Goal: Task Accomplishment & Management: Manage account settings

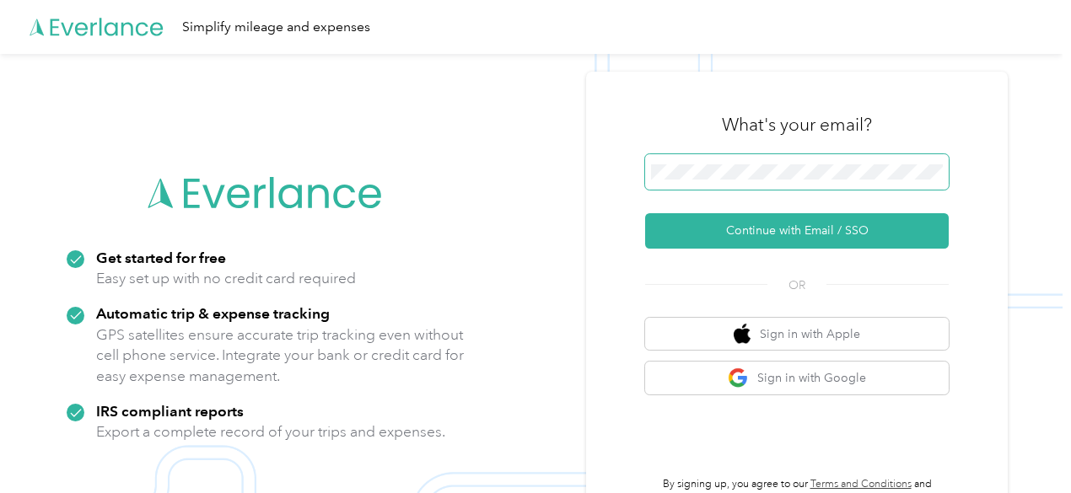
click at [715, 163] on span at bounding box center [797, 171] width 304 height 35
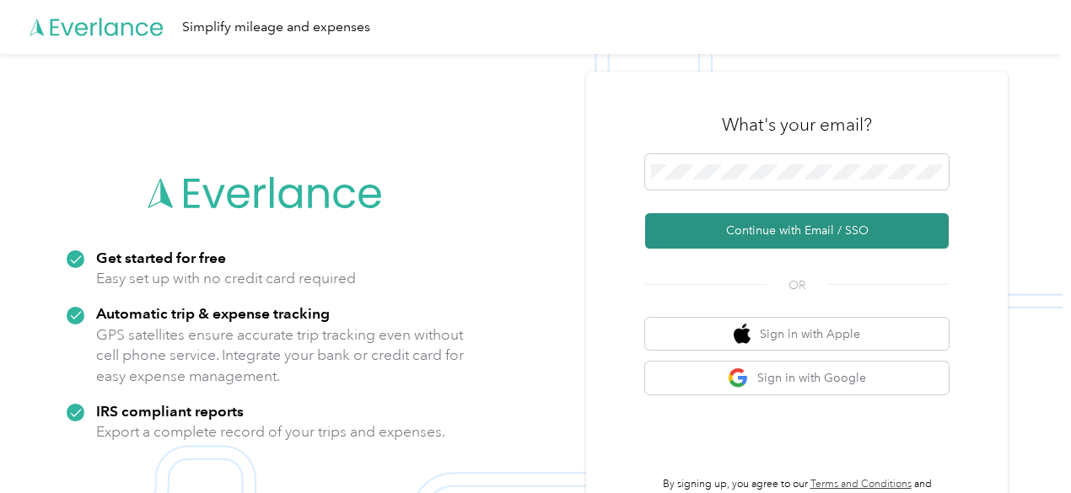
click at [805, 231] on button "Continue with Email / SSO" at bounding box center [797, 230] width 304 height 35
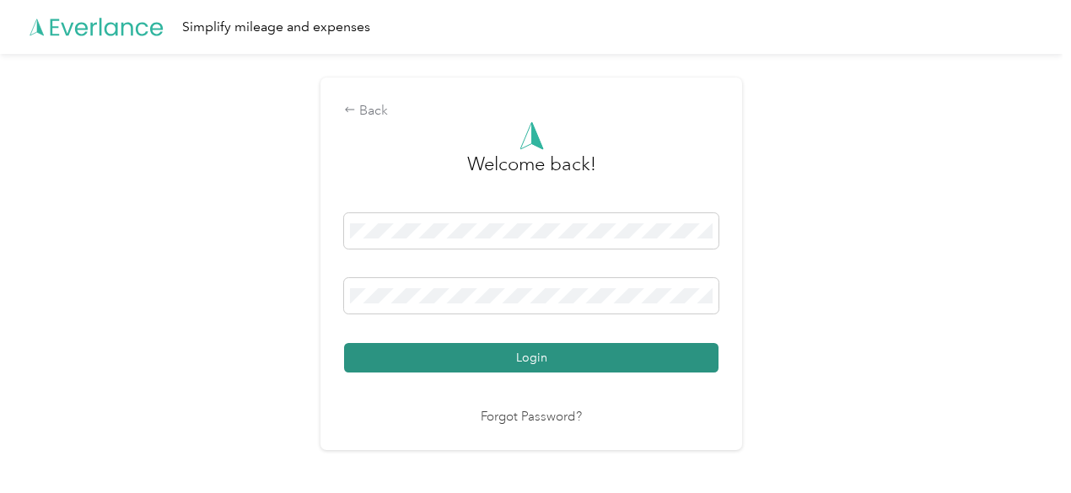
click at [545, 355] on button "Login" at bounding box center [531, 358] width 374 height 30
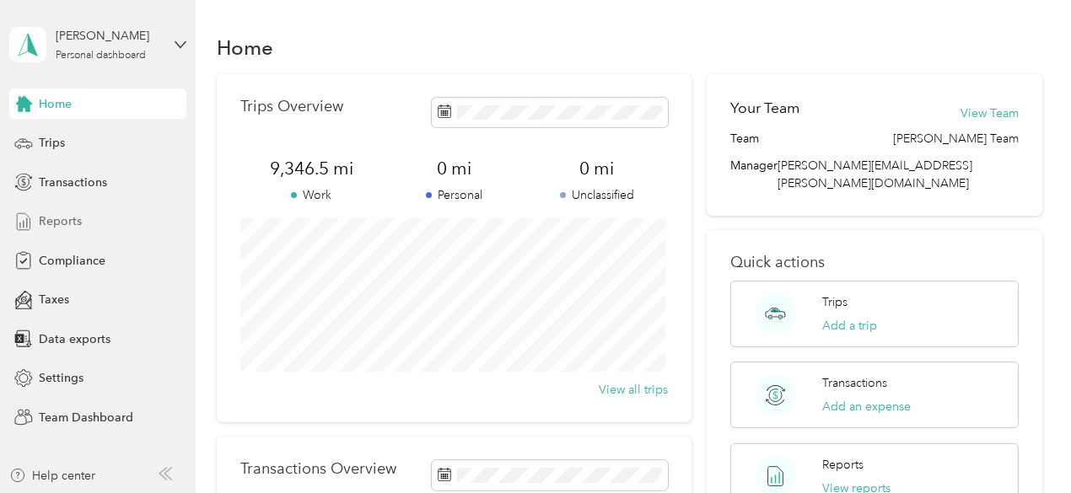
click at [53, 216] on span "Reports" at bounding box center [60, 221] width 43 height 18
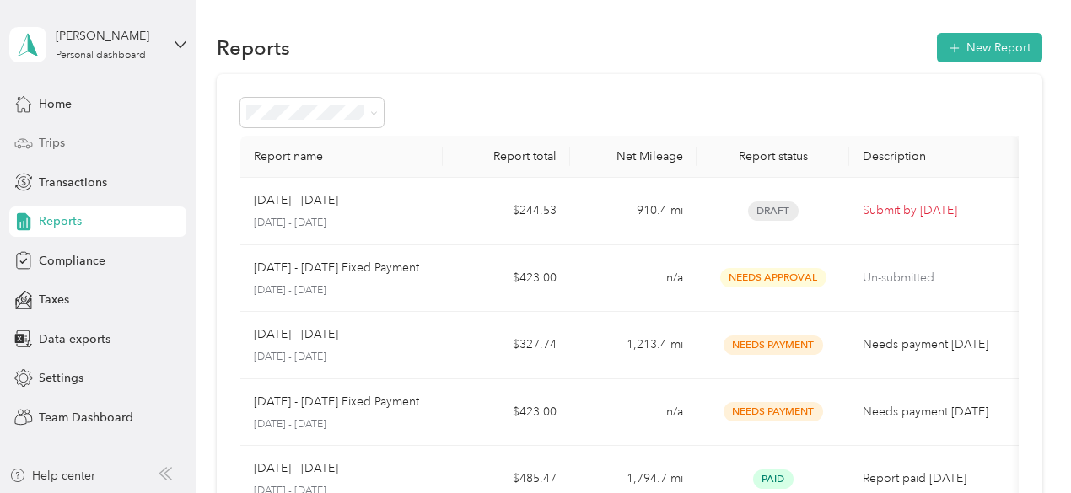
click at [59, 148] on span "Trips" at bounding box center [52, 143] width 26 height 18
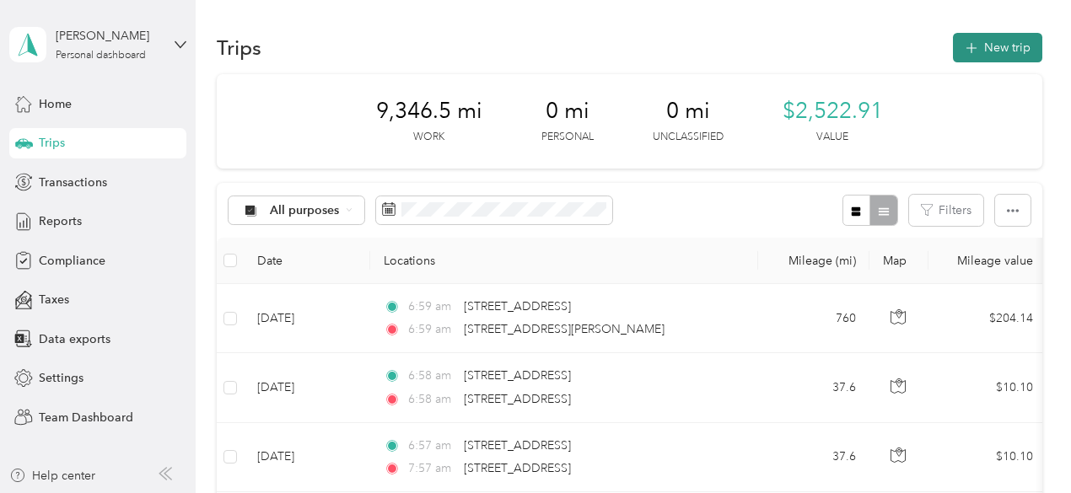
click at [1003, 52] on button "New trip" at bounding box center [997, 48] width 89 height 30
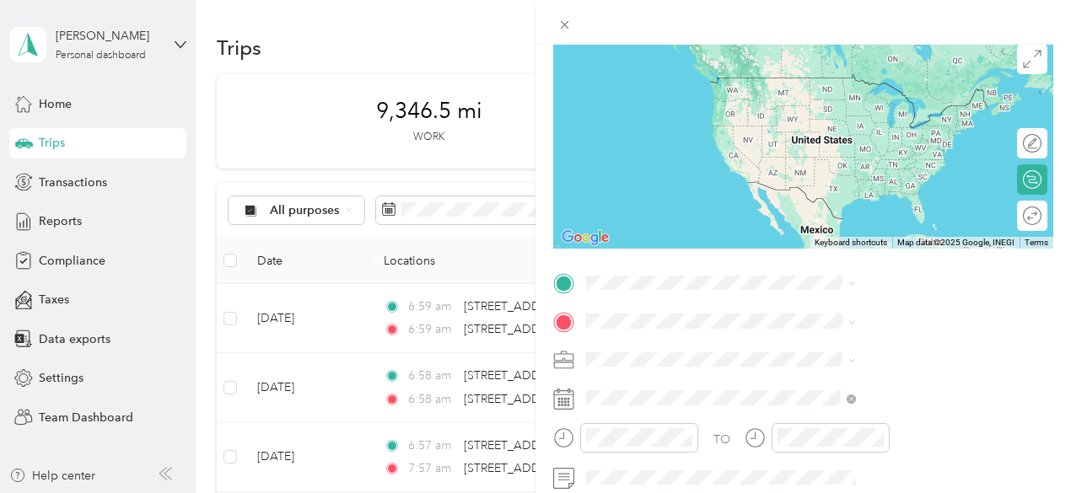
scroll to position [175, 0]
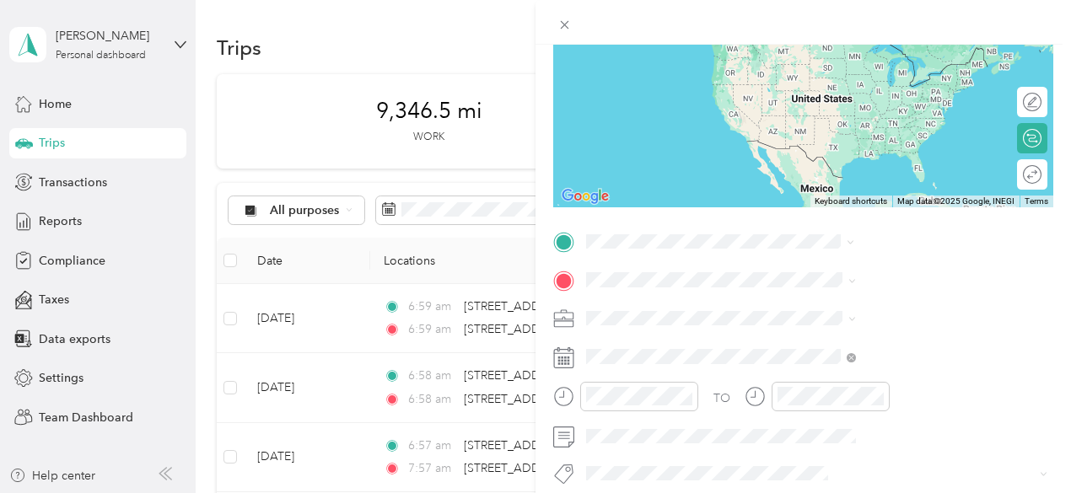
click at [848, 322] on span "[STREET_ADDRESS][PERSON_NAME][US_STATE]" at bounding box center [896, 336] width 201 height 32
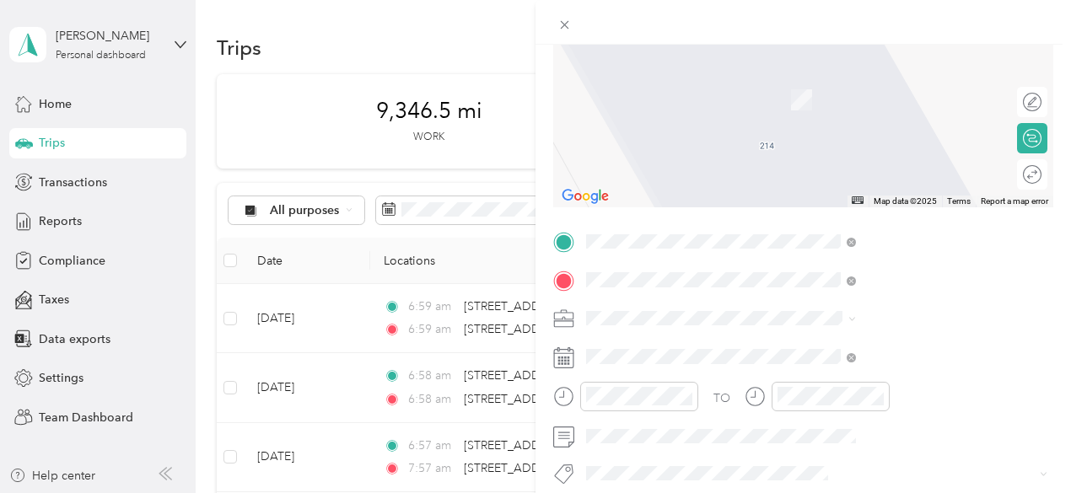
click at [874, 162] on strong "NAVISTAR DIRECT MARKETING LLC" at bounding box center [941, 147] width 175 height 30
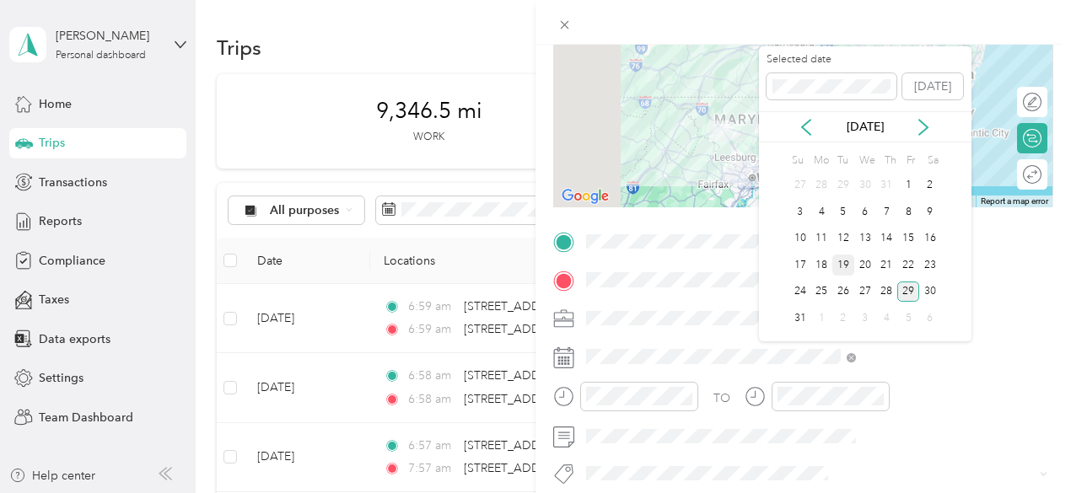
click at [840, 264] on div "19" at bounding box center [843, 265] width 22 height 21
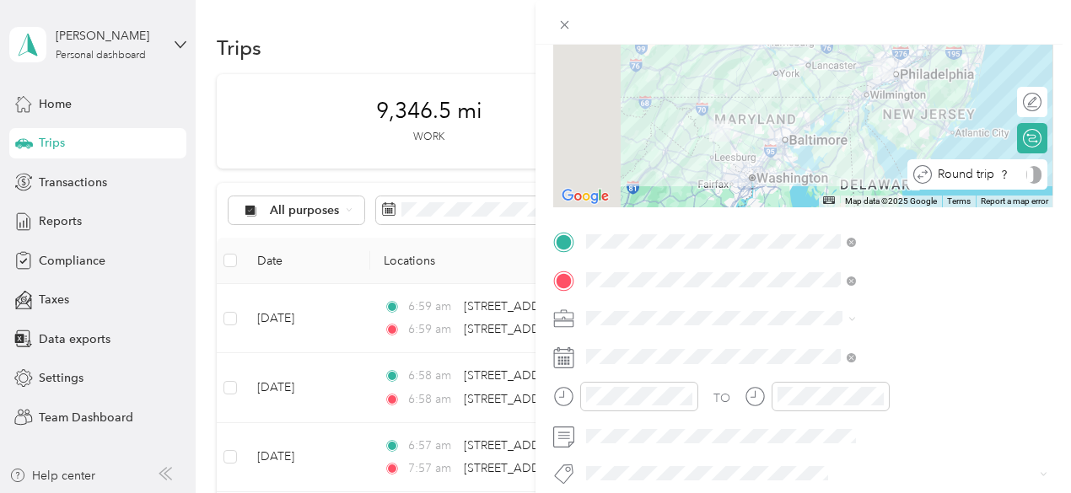
click at [1026, 174] on div at bounding box center [1033, 175] width 15 height 18
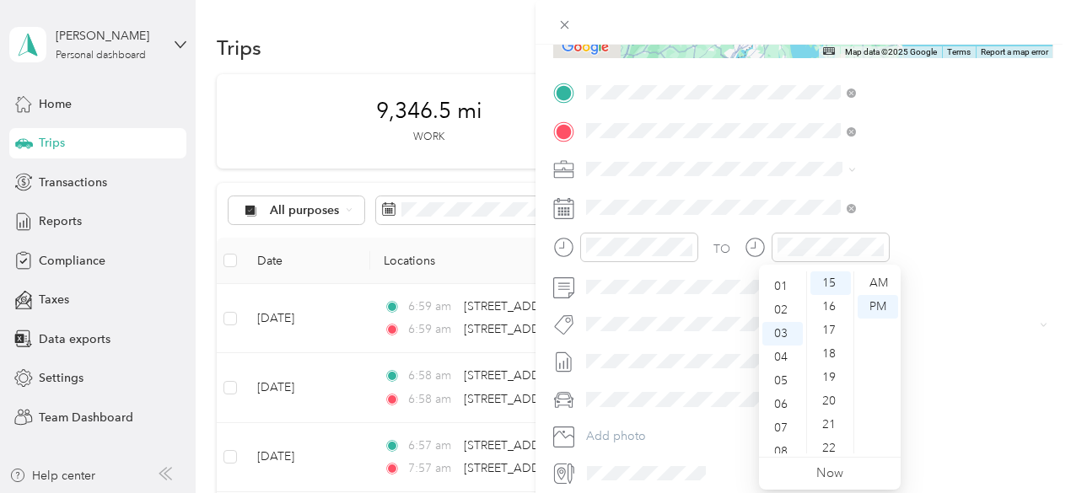
scroll to position [0, 0]
click at [773, 427] on div "06" at bounding box center [782, 425] width 40 height 24
click at [872, 288] on div "AM" at bounding box center [877, 283] width 40 height 24
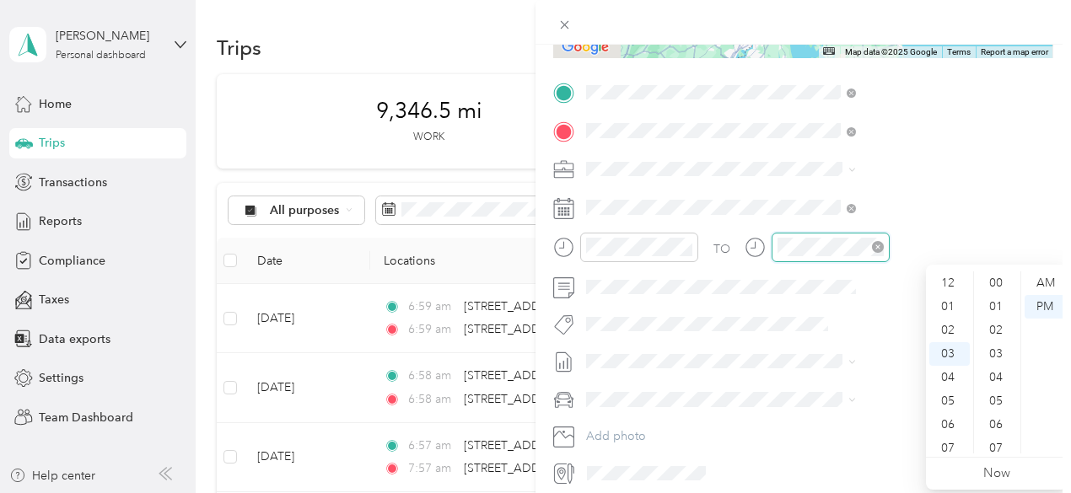
scroll to position [354, 0]
click at [942, 418] on div "09" at bounding box center [949, 425] width 40 height 24
click at [1054, 283] on div "AM" at bounding box center [1044, 283] width 40 height 24
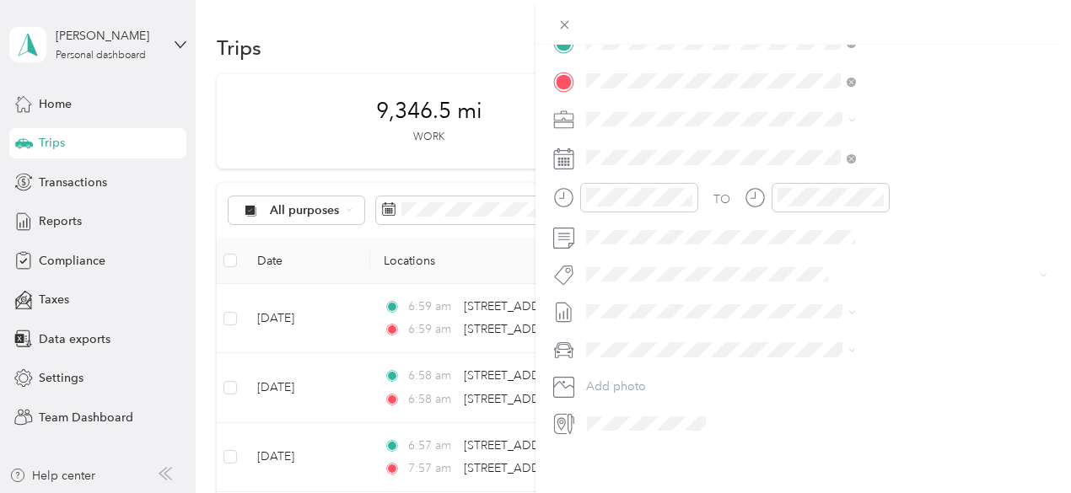
scroll to position [391, 0]
click at [800, 354] on span "Hyundai Elantra" at bounding box center [812, 359] width 83 height 14
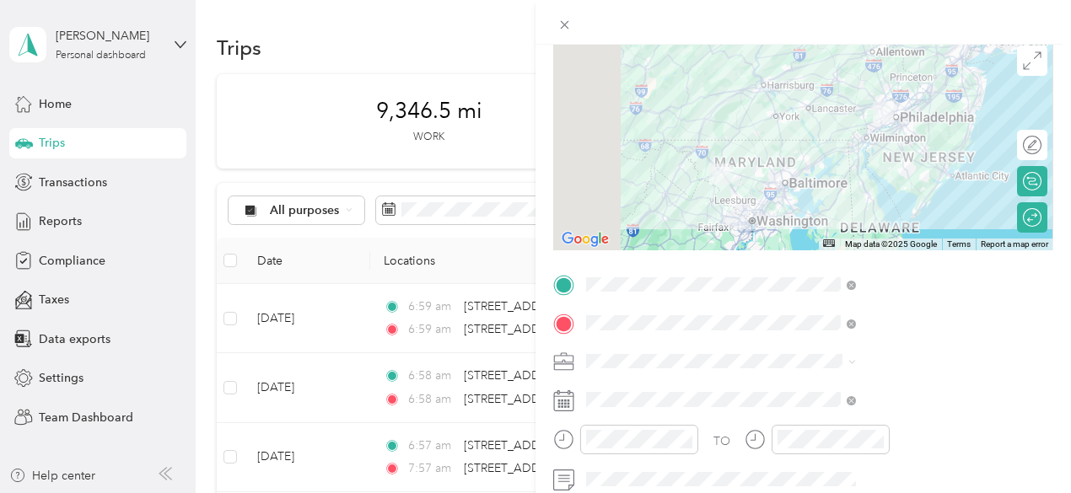
scroll to position [0, 0]
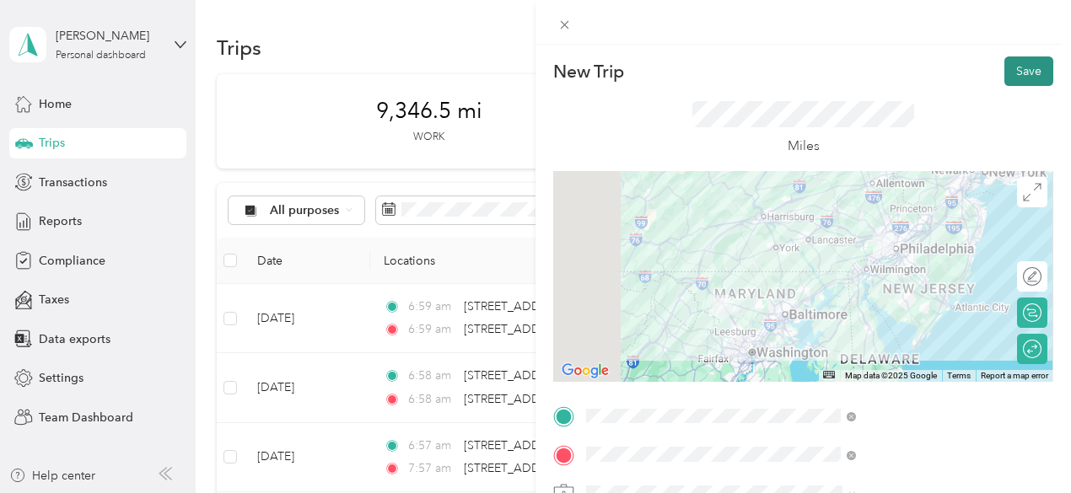
click at [1023, 66] on button "Save" at bounding box center [1028, 71] width 49 height 30
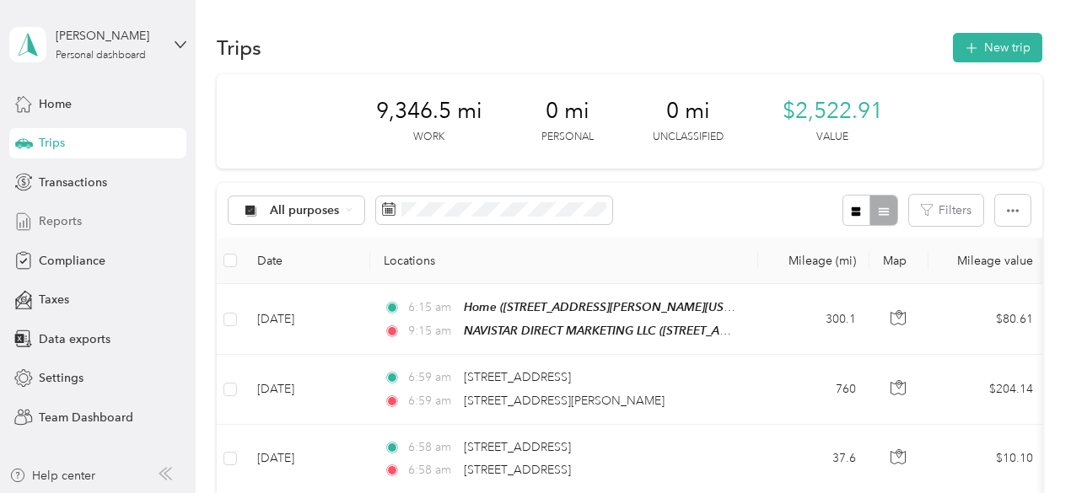
click at [51, 226] on span "Reports" at bounding box center [60, 221] width 43 height 18
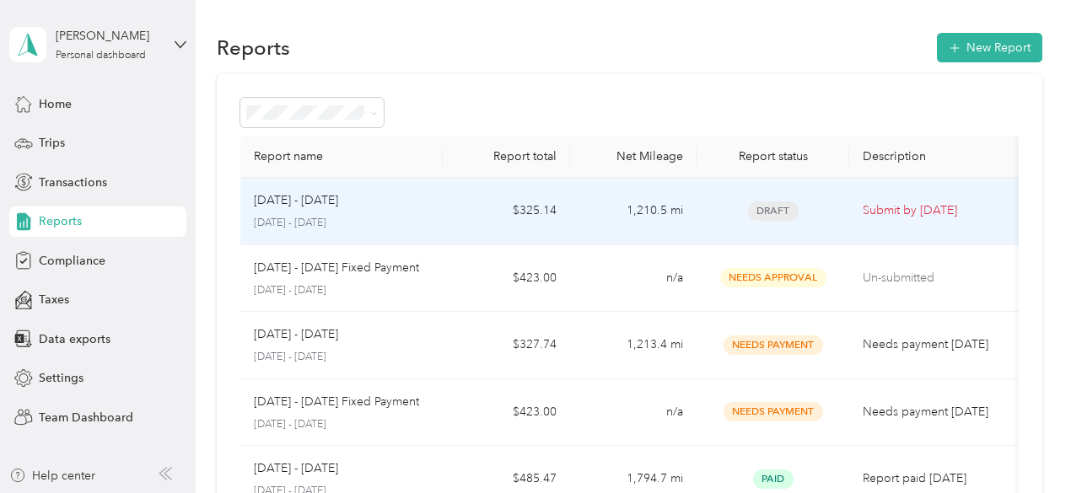
click at [313, 203] on p "[DATE] - [DATE]" at bounding box center [296, 200] width 84 height 19
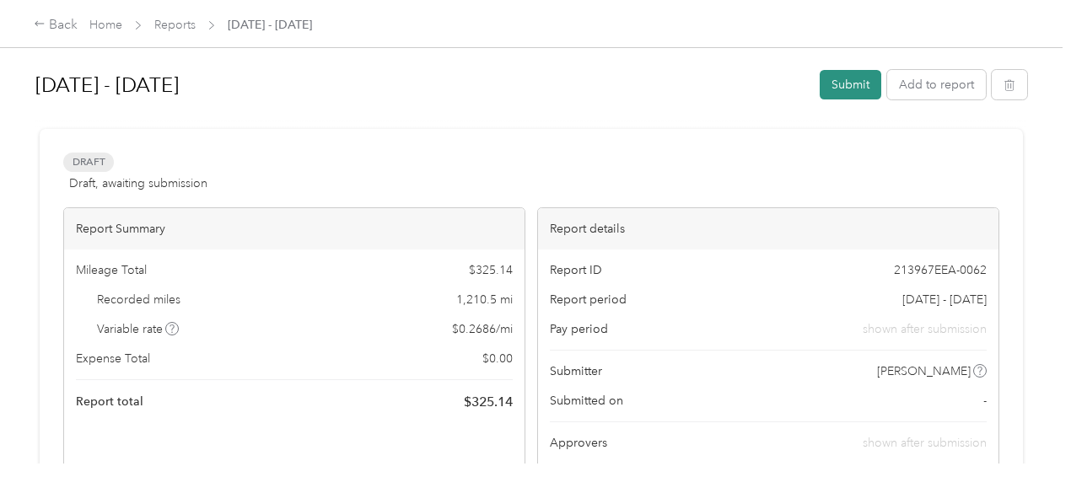
click at [834, 86] on button "Submit" at bounding box center [851, 85] width 62 height 30
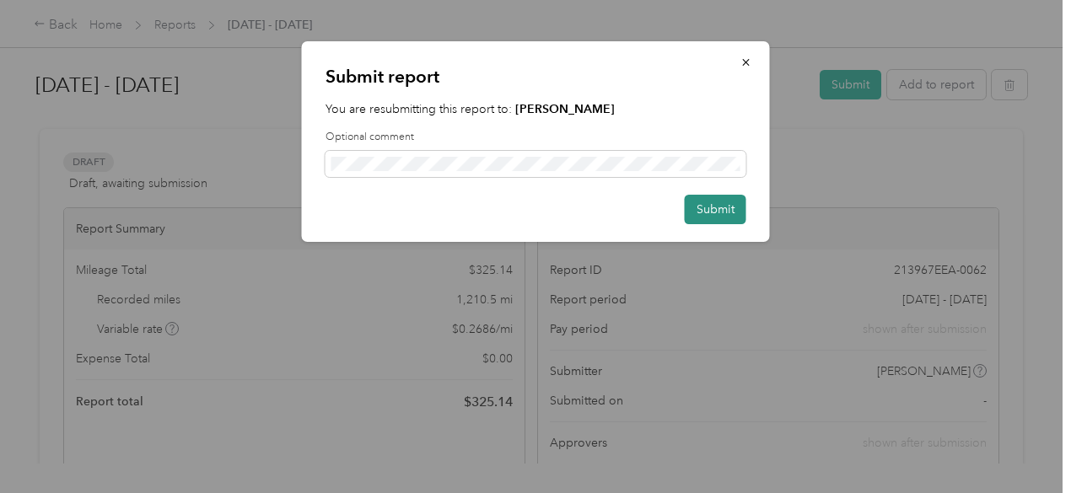
click at [710, 212] on button "Submit" at bounding box center [716, 210] width 62 height 30
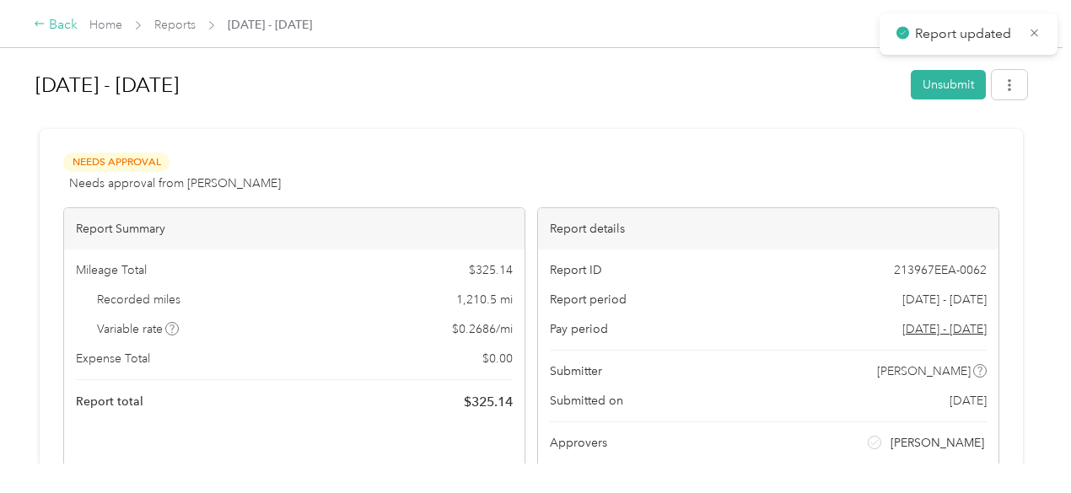
click at [66, 24] on div "Back" at bounding box center [56, 25] width 44 height 20
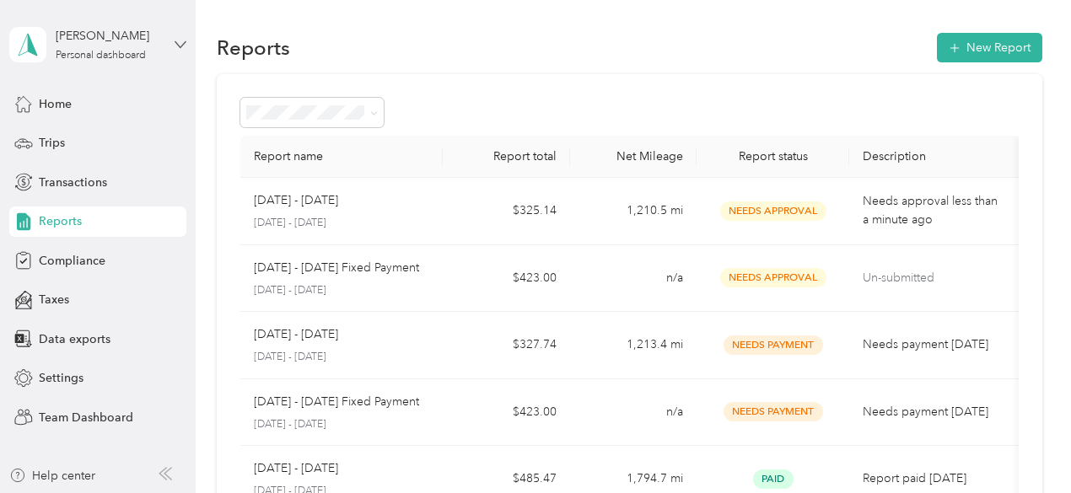
click at [175, 44] on icon at bounding box center [181, 45] width 12 height 12
click at [88, 134] on div "Team dashboard" at bounding box center [69, 139] width 90 height 18
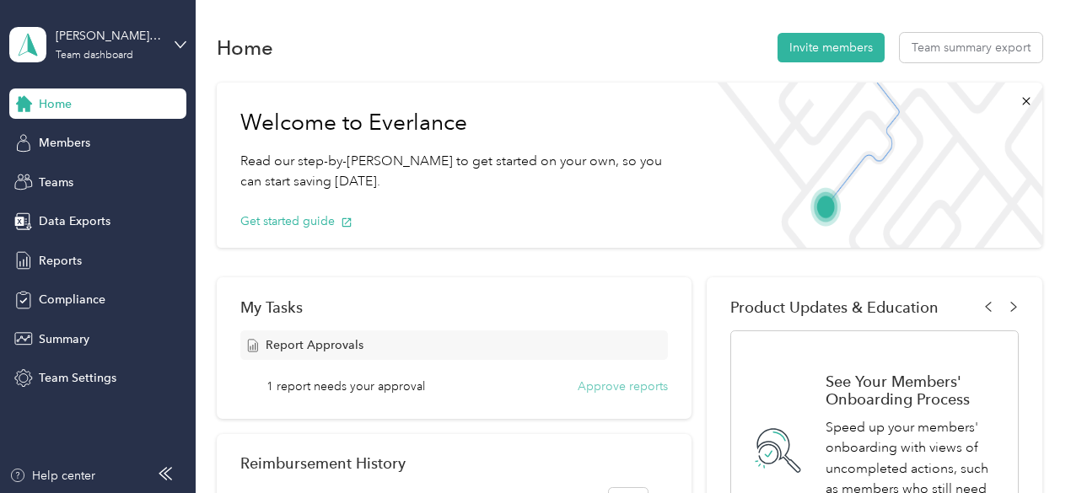
click at [630, 389] on button "Approve reports" at bounding box center [623, 387] width 90 height 18
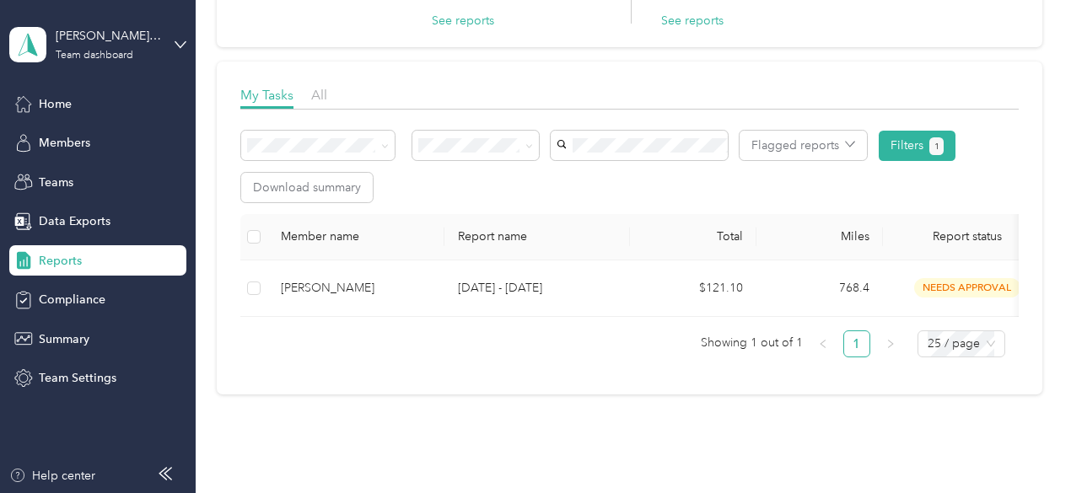
scroll to position [188, 0]
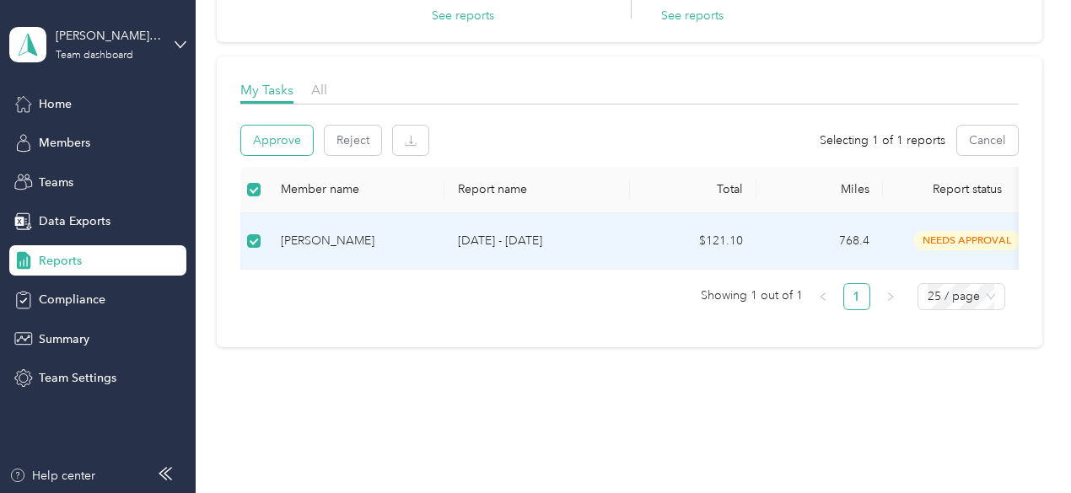
click at [283, 135] on button "Approve" at bounding box center [277, 141] width 72 height 30
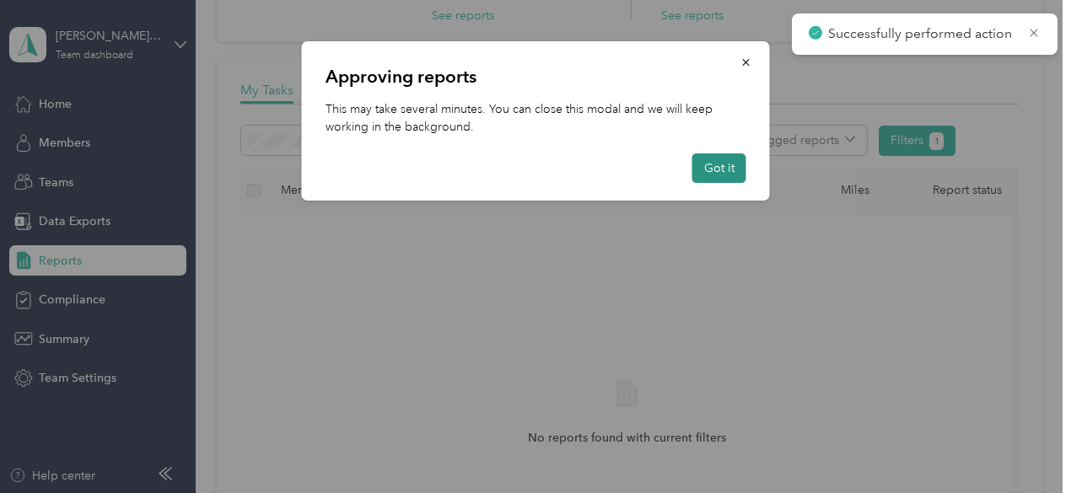
click at [730, 165] on button "Got it" at bounding box center [719, 168] width 54 height 30
